Goal: Obtain resource: Obtain resource

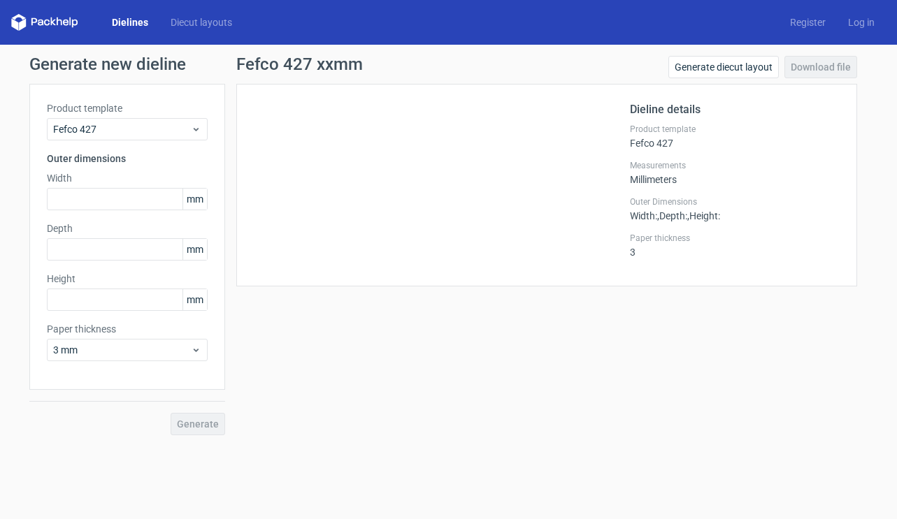
drag, startPoint x: 289, startPoint y: 137, endPoint x: 336, endPoint y: 94, distance: 62.8
click at [289, 137] on div at bounding box center [442, 185] width 376 height 168
click at [260, 62] on h1 "Fefco 427 xxmm" at bounding box center [299, 64] width 127 height 17
click at [224, 20] on link "Diecut layouts" at bounding box center [201, 22] width 84 height 14
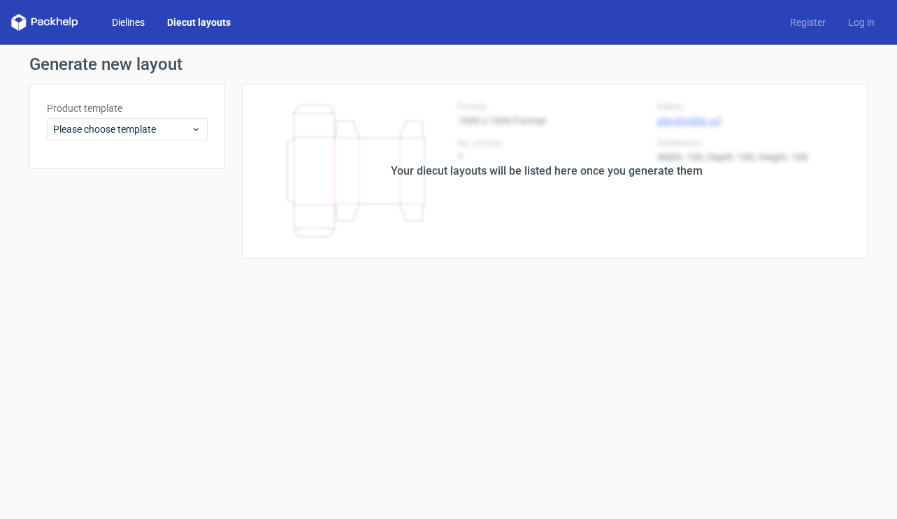
click at [134, 17] on link "Dielines" at bounding box center [128, 22] width 55 height 14
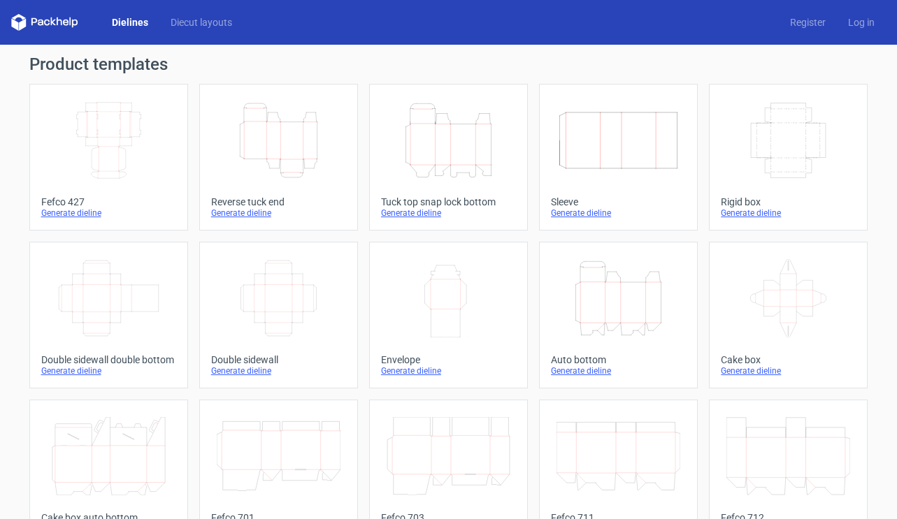
click at [113, 158] on icon "Width Depth Height" at bounding box center [109, 140] width 124 height 78
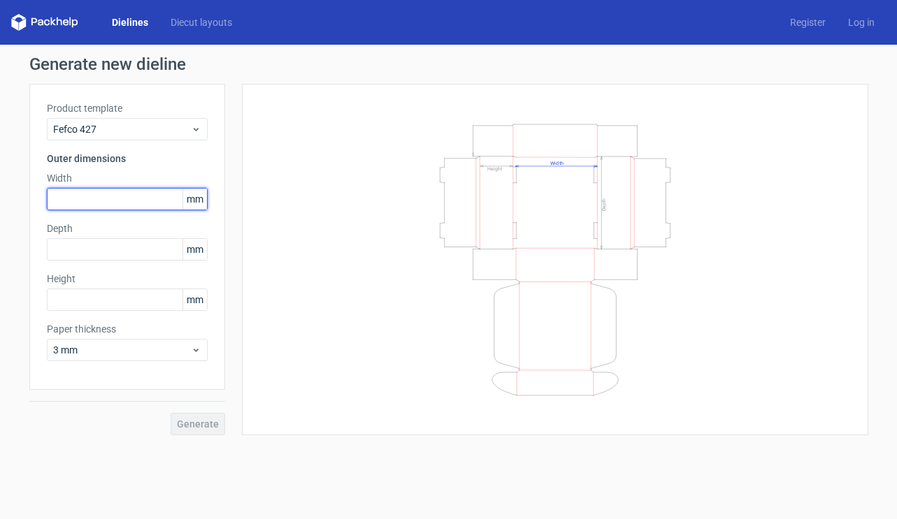
click at [76, 202] on input "text" at bounding box center [127, 199] width 161 height 22
type input "100"
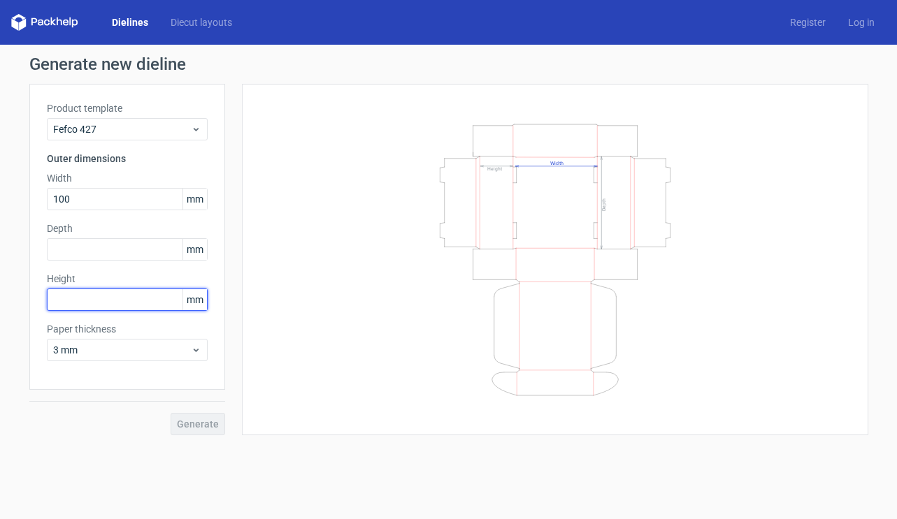
click at [92, 299] on input "text" at bounding box center [127, 300] width 161 height 22
type input "43"
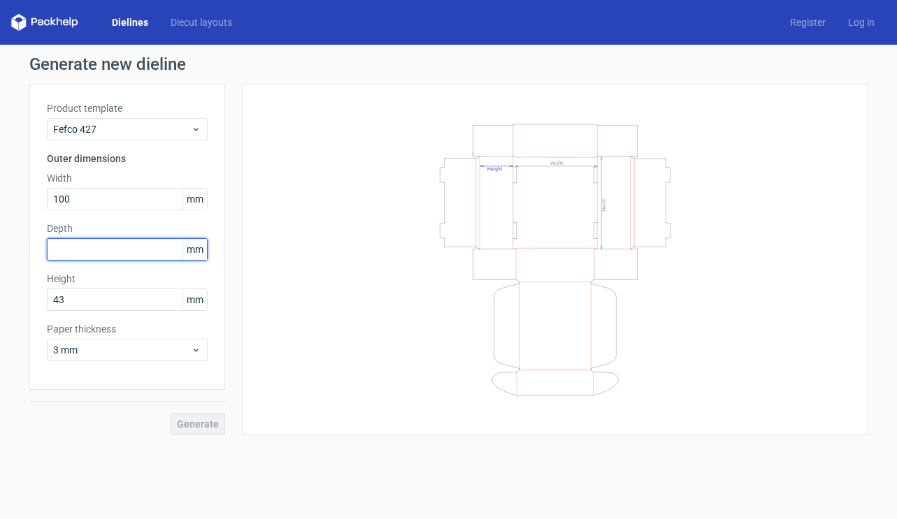
click at [97, 250] on input "text" at bounding box center [127, 249] width 161 height 22
type input "100"
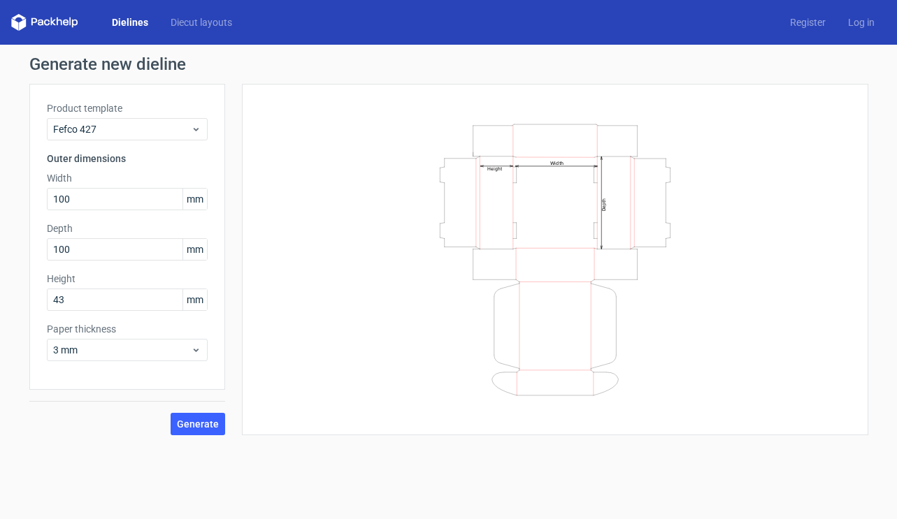
click at [120, 408] on div "Generate" at bounding box center [127, 412] width 196 height 45
click at [135, 201] on input "100" at bounding box center [127, 199] width 161 height 22
drag, startPoint x: 204, startPoint y: 420, endPoint x: 285, endPoint y: 299, distance: 145.6
click at [285, 299] on div "Product template Fefco 427 Outer dimensions Width 100 mm Depth 100 mm Height 43…" at bounding box center [448, 260] width 839 height 352
click at [127, 347] on span "3 mm" at bounding box center [122, 350] width 138 height 14
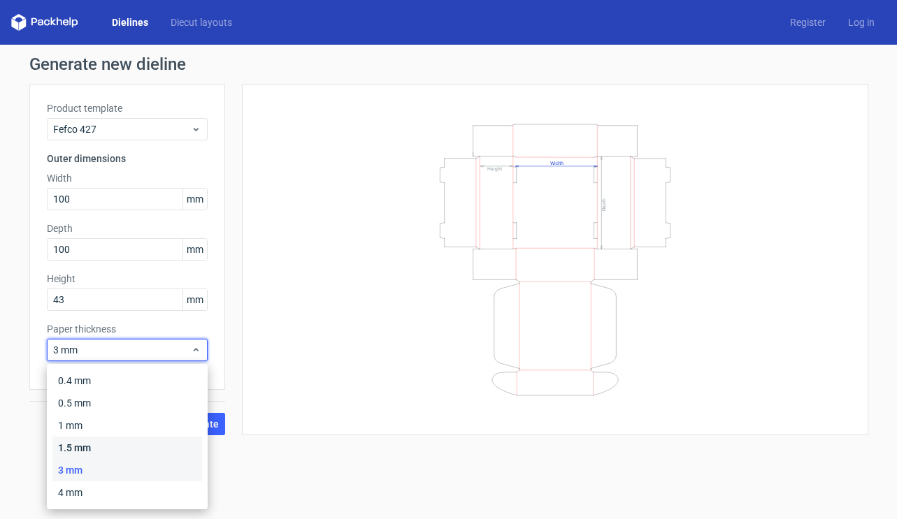
click at [110, 445] on div "1.5 mm" at bounding box center [127, 448] width 150 height 22
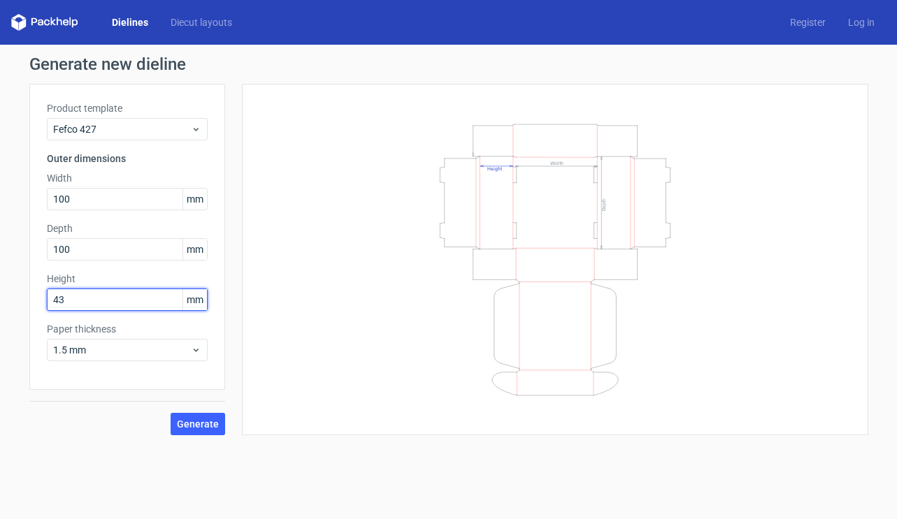
click at [150, 300] on input "43" at bounding box center [127, 300] width 161 height 22
click at [203, 426] on span "Generate" at bounding box center [198, 424] width 42 height 10
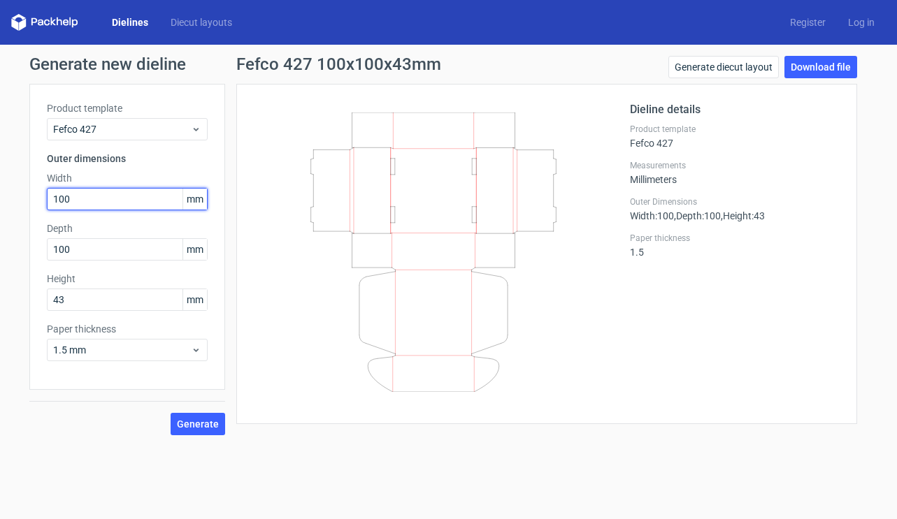
drag, startPoint x: 110, startPoint y: 196, endPoint x: 43, endPoint y: 194, distance: 67.1
click at [43, 194] on div "Product template Fefco 427 Outer dimensions Width 100 mm Depth 100 mm Height 43…" at bounding box center [127, 237] width 196 height 306
click at [110, 199] on input "100" at bounding box center [127, 199] width 161 height 22
drag, startPoint x: 118, startPoint y: 199, endPoint x: 10, endPoint y: 187, distance: 108.2
click at [10, 187] on div "Generate new dieline Product template Fefco 427 Outer dimensions Width 100 mm D…" at bounding box center [448, 246] width 897 height 402
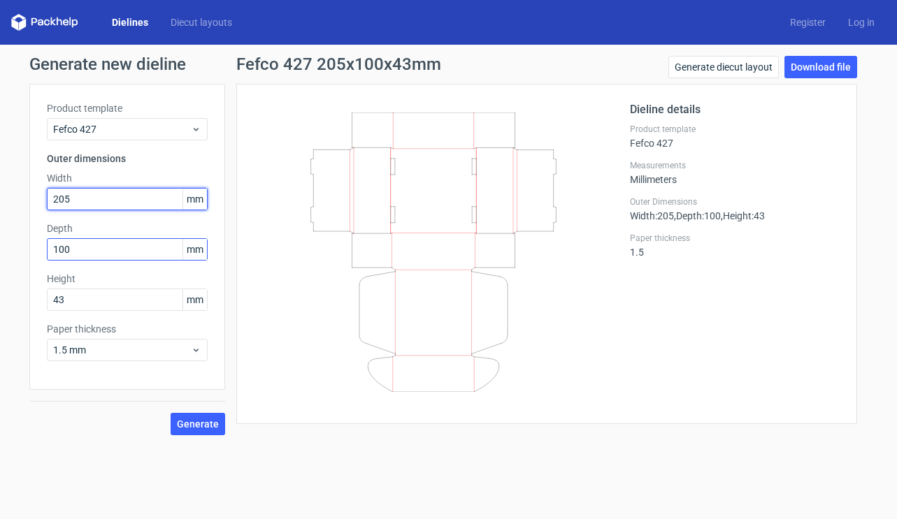
type input "205"
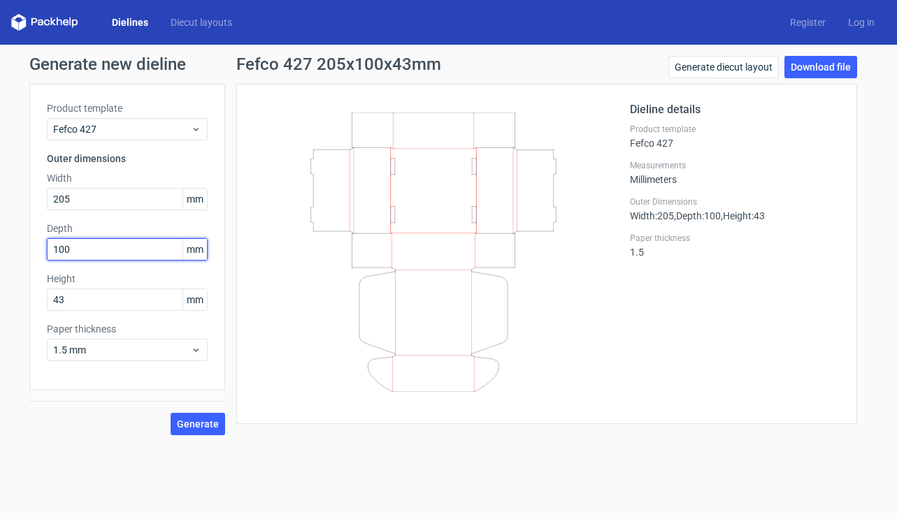
click at [157, 254] on input "100" at bounding box center [127, 249] width 161 height 22
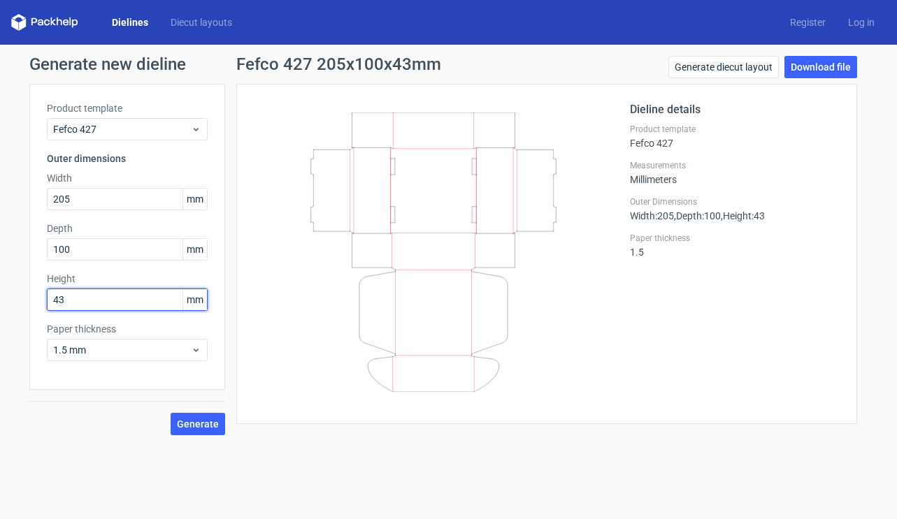
click at [157, 292] on input "43" at bounding box center [127, 300] width 161 height 22
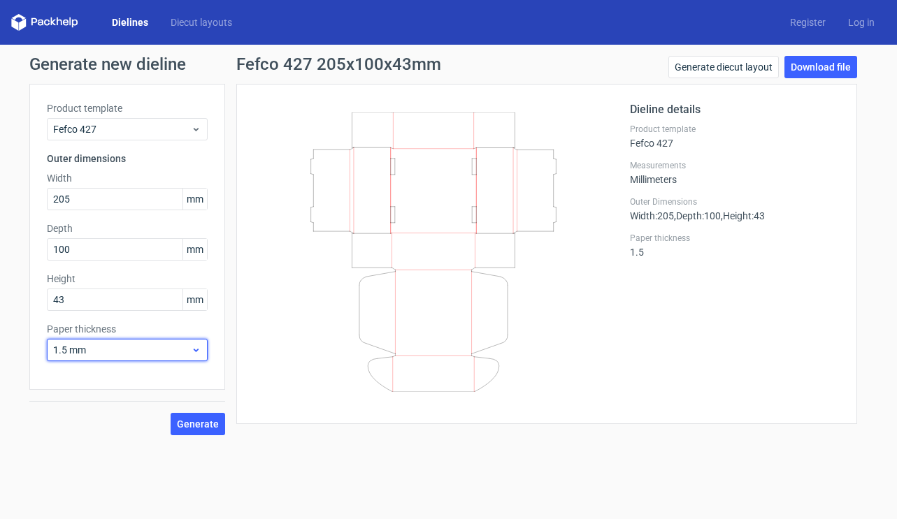
click at [163, 346] on span "1.5 mm" at bounding box center [122, 350] width 138 height 14
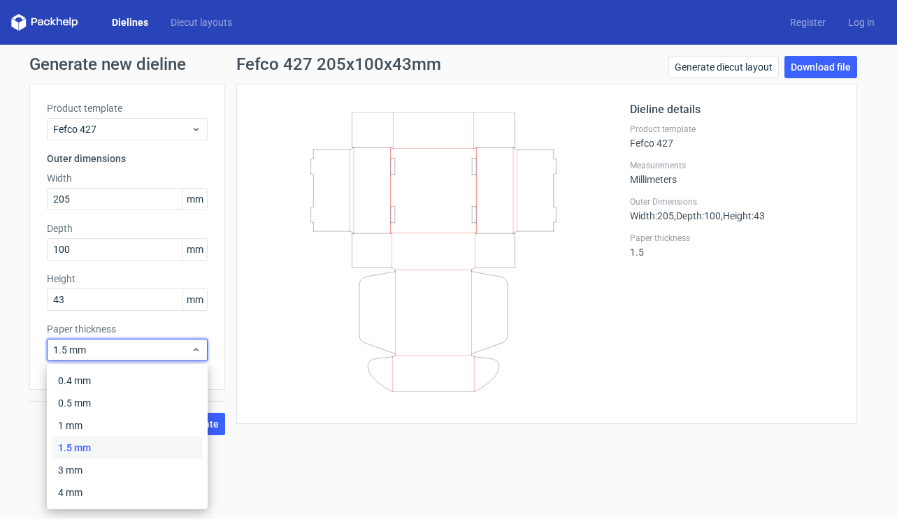
click at [296, 402] on div at bounding box center [442, 254] width 376 height 306
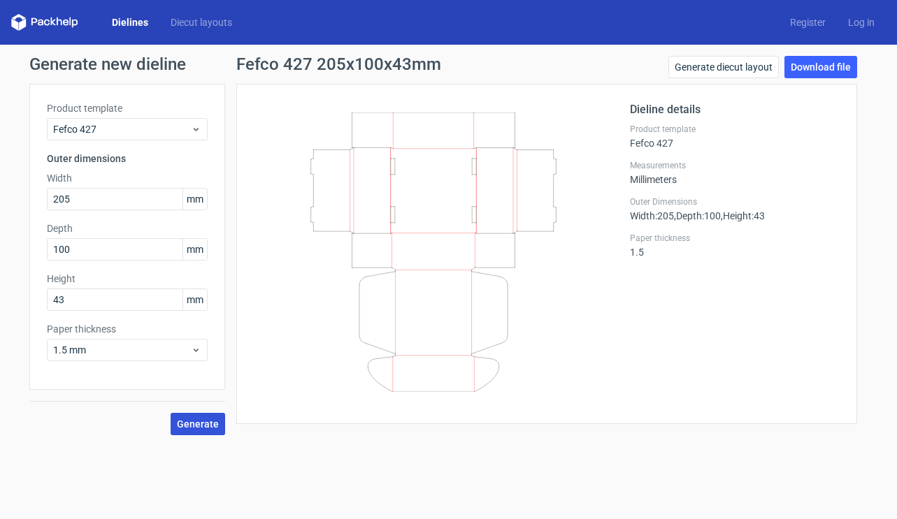
click at [207, 429] on span "Generate" at bounding box center [198, 424] width 42 height 10
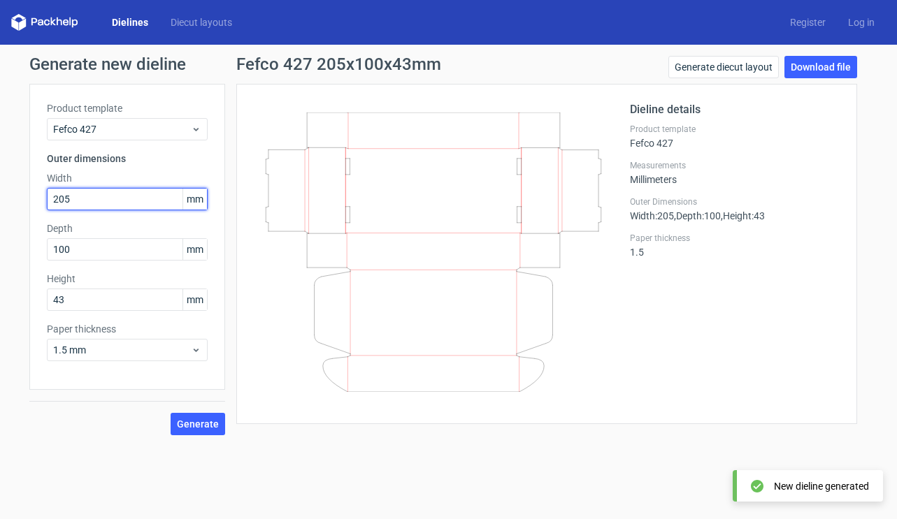
click at [92, 193] on input "205" at bounding box center [127, 199] width 161 height 22
drag, startPoint x: 98, startPoint y: 194, endPoint x: 10, endPoint y: 195, distance: 87.4
click at [10, 195] on div "Generate new dieline Product template Fefco 427 Outer dimensions Width 205 mm D…" at bounding box center [448, 246] width 897 height 402
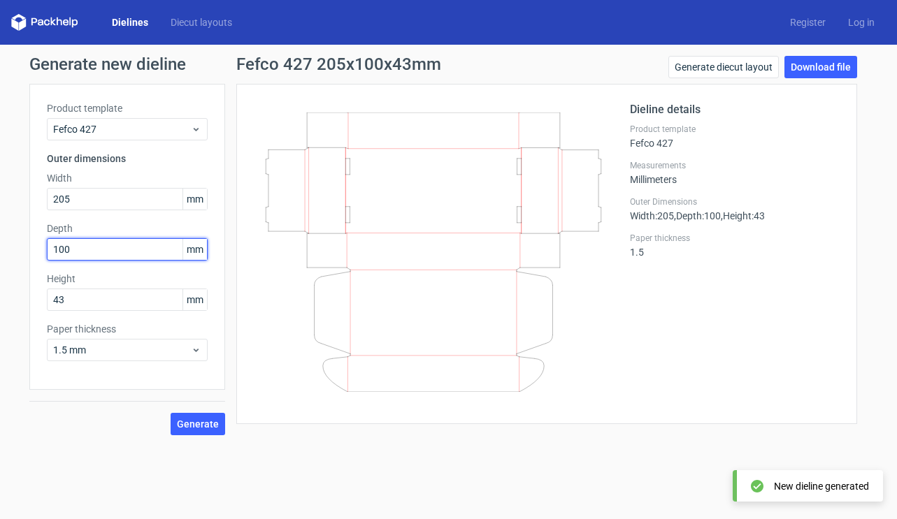
click at [94, 249] on input "100" at bounding box center [127, 249] width 161 height 22
drag, startPoint x: 27, startPoint y: 244, endPoint x: 10, endPoint y: 244, distance: 16.8
click at [10, 244] on div "Generate new dieline Product template Fefco 427 Outer dimensions Width 205 mm D…" at bounding box center [448, 246] width 897 height 402
type input "205"
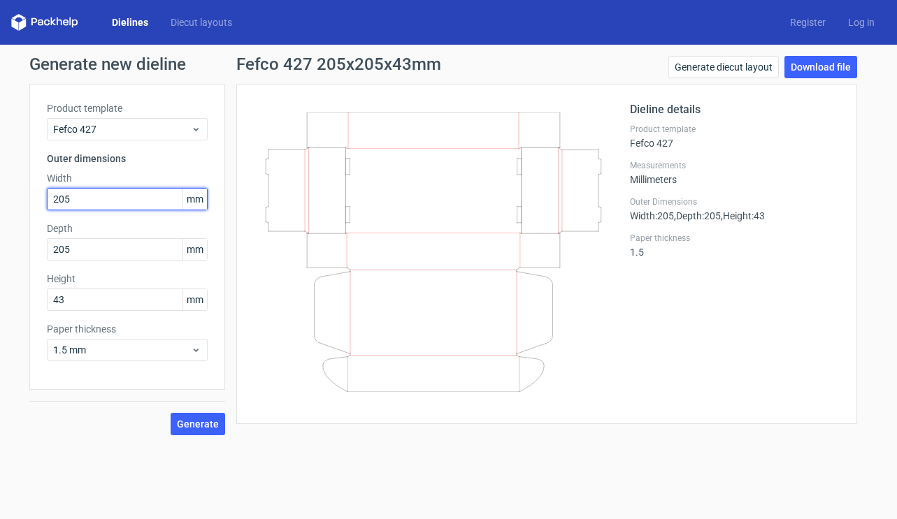
click at [148, 202] on input "205" at bounding box center [127, 199] width 161 height 22
click at [202, 422] on span "Generate" at bounding box center [198, 424] width 42 height 10
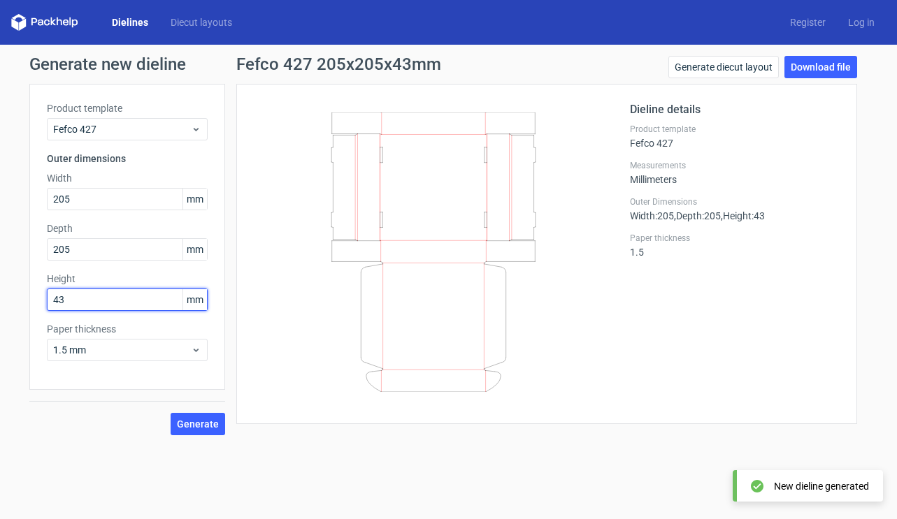
click at [141, 292] on input "43" at bounding box center [127, 300] width 161 height 22
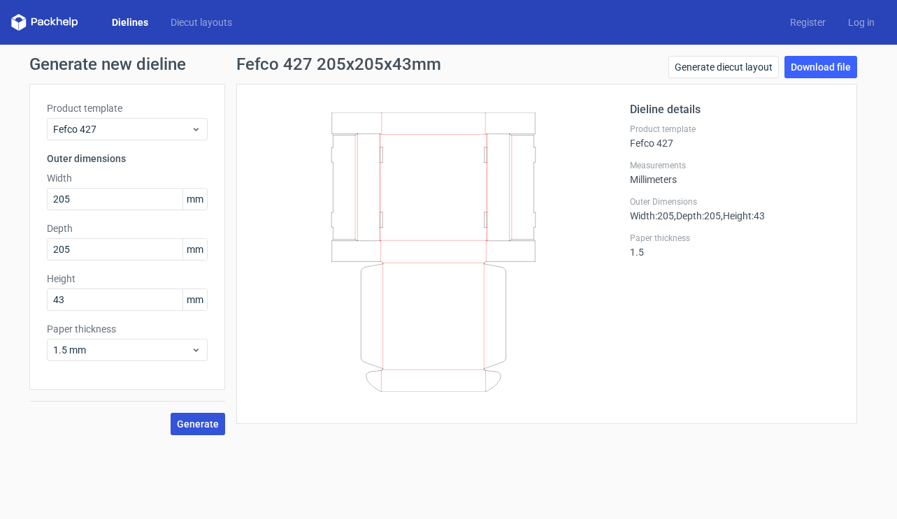
click at [204, 426] on span "Generate" at bounding box center [198, 424] width 42 height 10
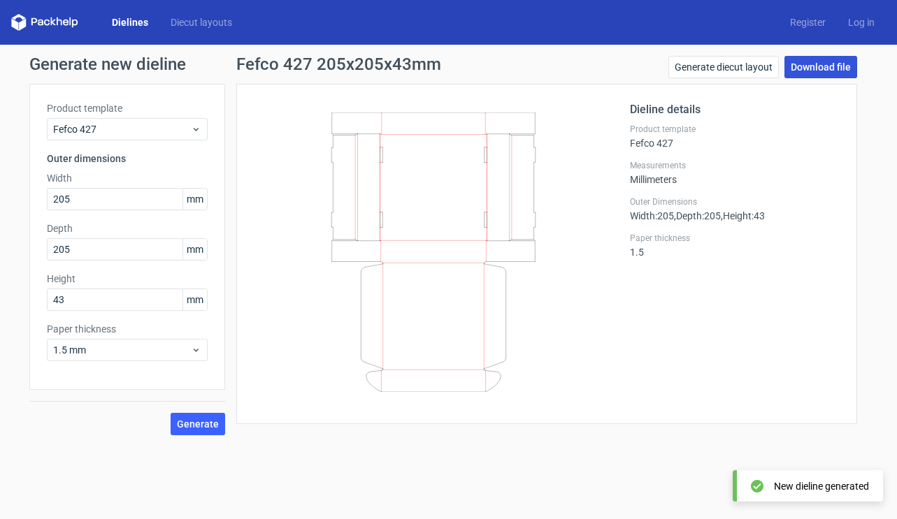
click at [833, 63] on link "Download file" at bounding box center [820, 67] width 73 height 22
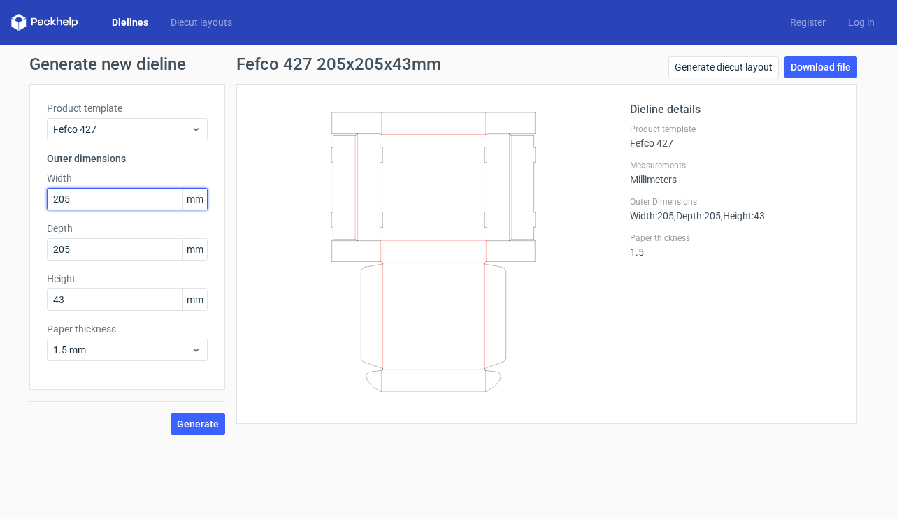
drag, startPoint x: 92, startPoint y: 201, endPoint x: 30, endPoint y: 203, distance: 62.2
click at [30, 203] on div "Product template Fefco 427 Outer dimensions Width 205 mm Depth 205 mm Height 43…" at bounding box center [127, 237] width 196 height 306
type input "100"
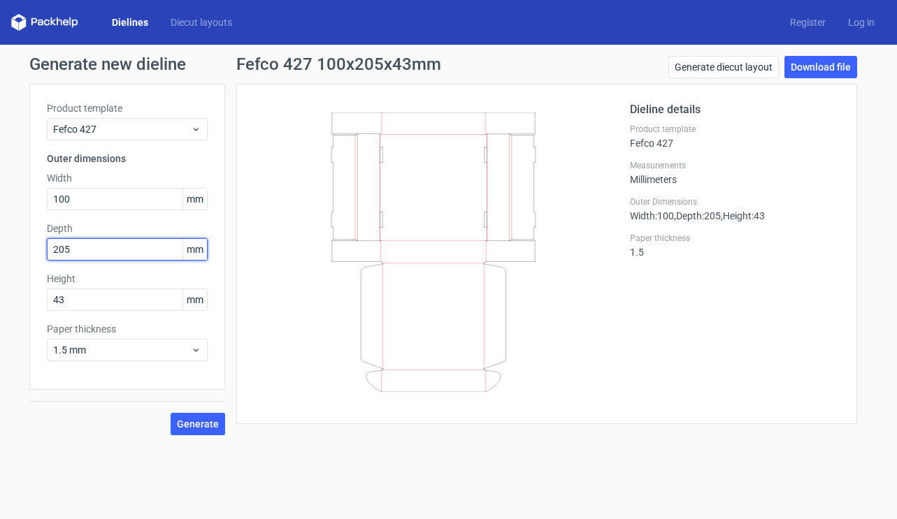
click at [96, 240] on input "205" at bounding box center [127, 249] width 161 height 22
drag, startPoint x: 75, startPoint y: 252, endPoint x: 10, endPoint y: 249, distance: 64.4
click at [10, 250] on div "Generate new dieline Product template Fefco 427 Outer dimensions Width 100 mm D…" at bounding box center [448, 246] width 897 height 402
type input "100"
click at [212, 426] on span "Generate" at bounding box center [198, 424] width 42 height 10
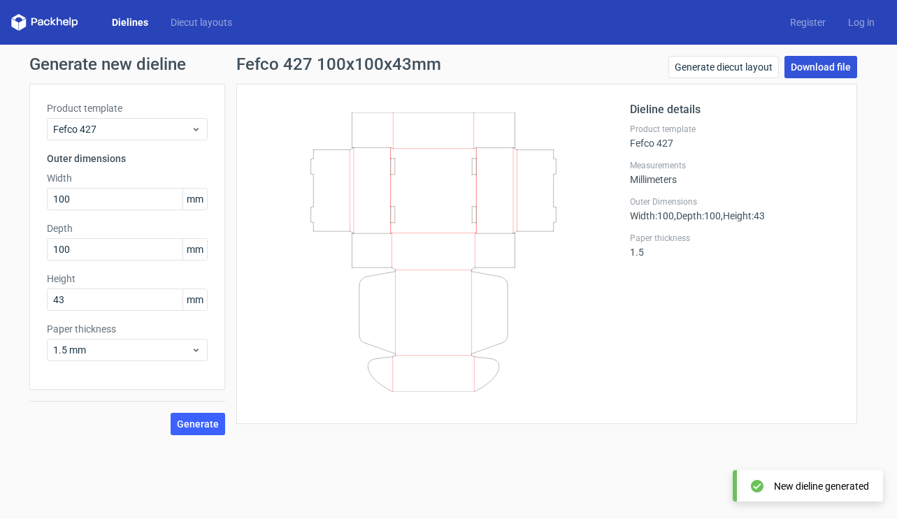
click at [826, 67] on link "Download file" at bounding box center [820, 67] width 73 height 22
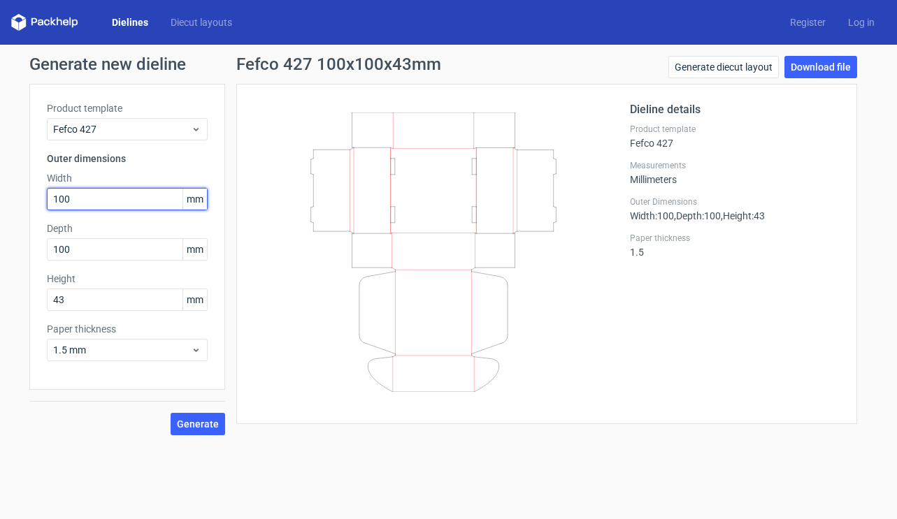
drag, startPoint x: 85, startPoint y: 199, endPoint x: 110, endPoint y: 203, distance: 26.2
click at [85, 199] on input "100" at bounding box center [127, 199] width 161 height 22
drag, startPoint x: 113, startPoint y: 203, endPoint x: 10, endPoint y: 193, distance: 102.5
click at [10, 193] on div "Generate new dieline Product template Fefco 427 Outer dimensions Width 100 mm D…" at bounding box center [448, 246] width 897 height 402
type input "205"
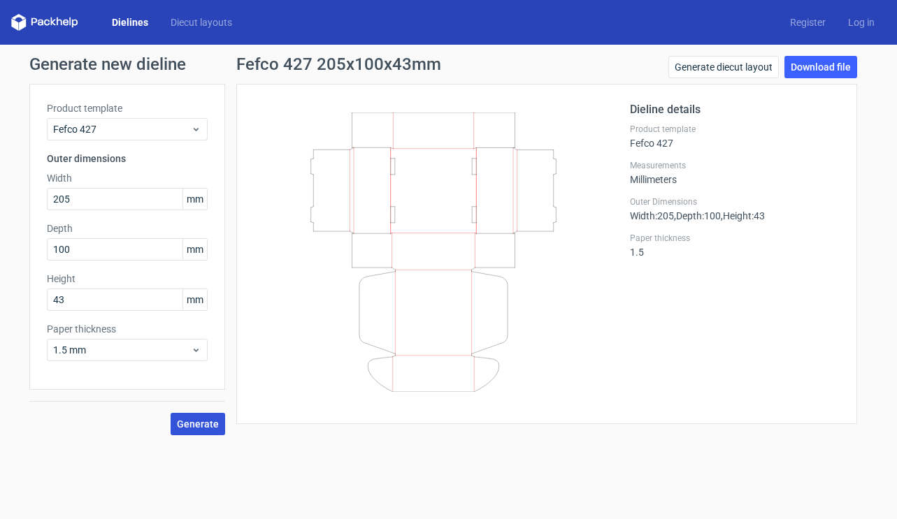
click at [201, 432] on button "Generate" at bounding box center [198, 424] width 55 height 22
drag, startPoint x: 256, startPoint y: 115, endPoint x: 366, endPoint y: 101, distance: 110.6
click at [257, 115] on div at bounding box center [442, 254] width 376 height 306
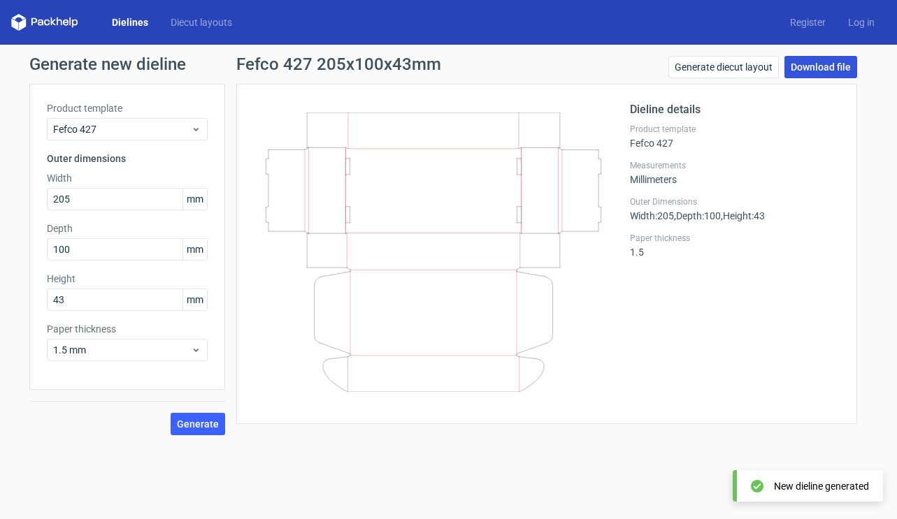
click at [805, 66] on link "Download file" at bounding box center [820, 67] width 73 height 22
click at [683, 304] on div "Dieline details Product template Fefco 427 Measurements Millimeters Outer Dimen…" at bounding box center [735, 254] width 210 height 306
click at [664, 213] on span "Width : 205" at bounding box center [652, 215] width 44 height 11
click at [125, 21] on link "Dielines" at bounding box center [130, 22] width 59 height 14
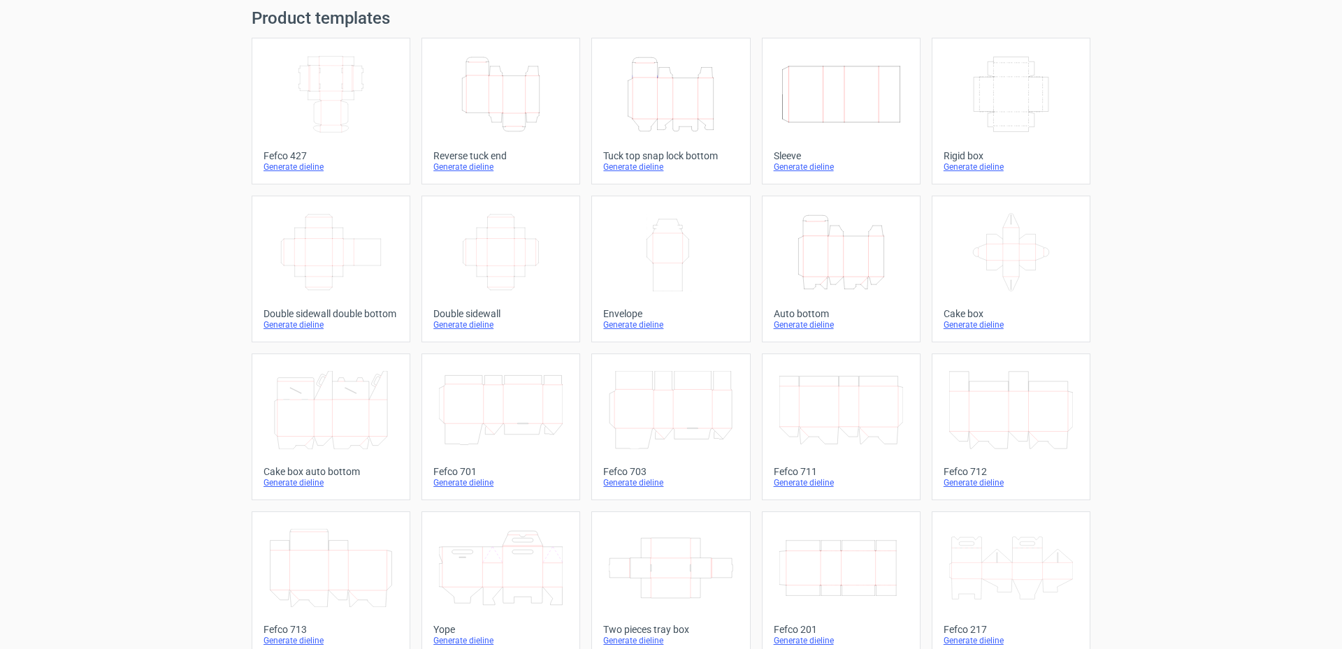
scroll to position [70, 0]
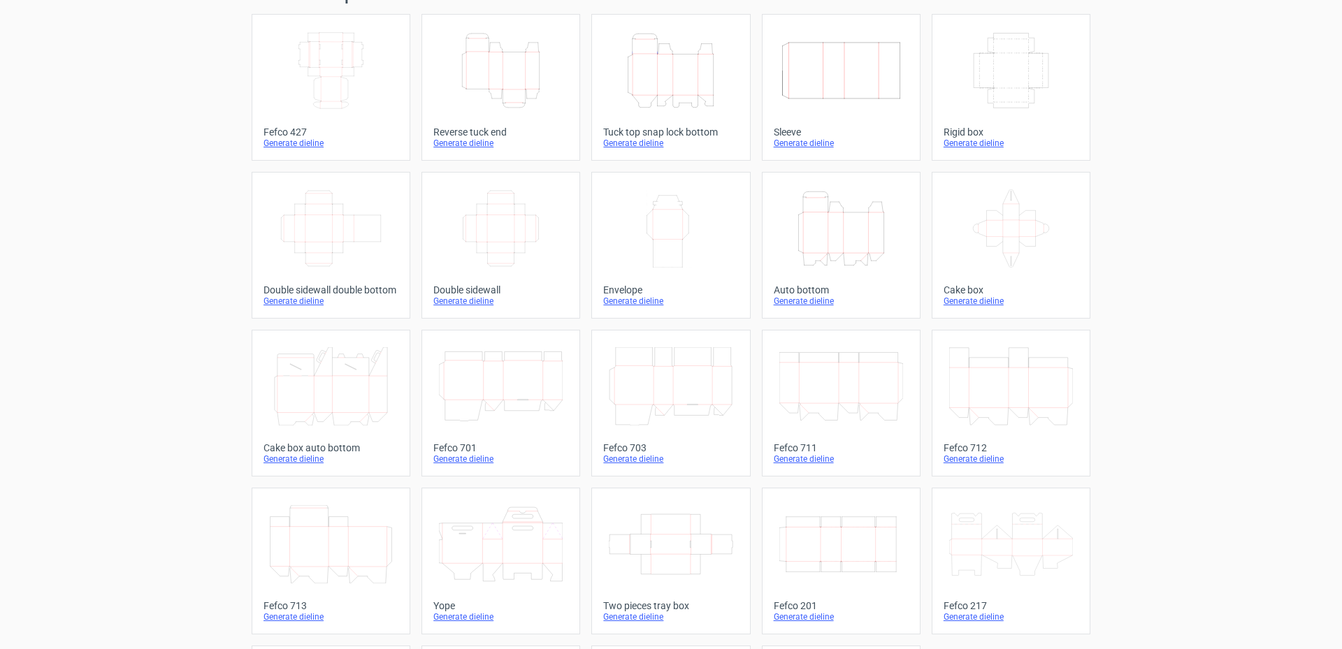
click at [136, 317] on div "Product templates Width Depth Height Fefco 427 Generate dieline Height Depth Wi…" at bounding box center [671, 389] width 1342 height 829
